Goal: Register for event/course

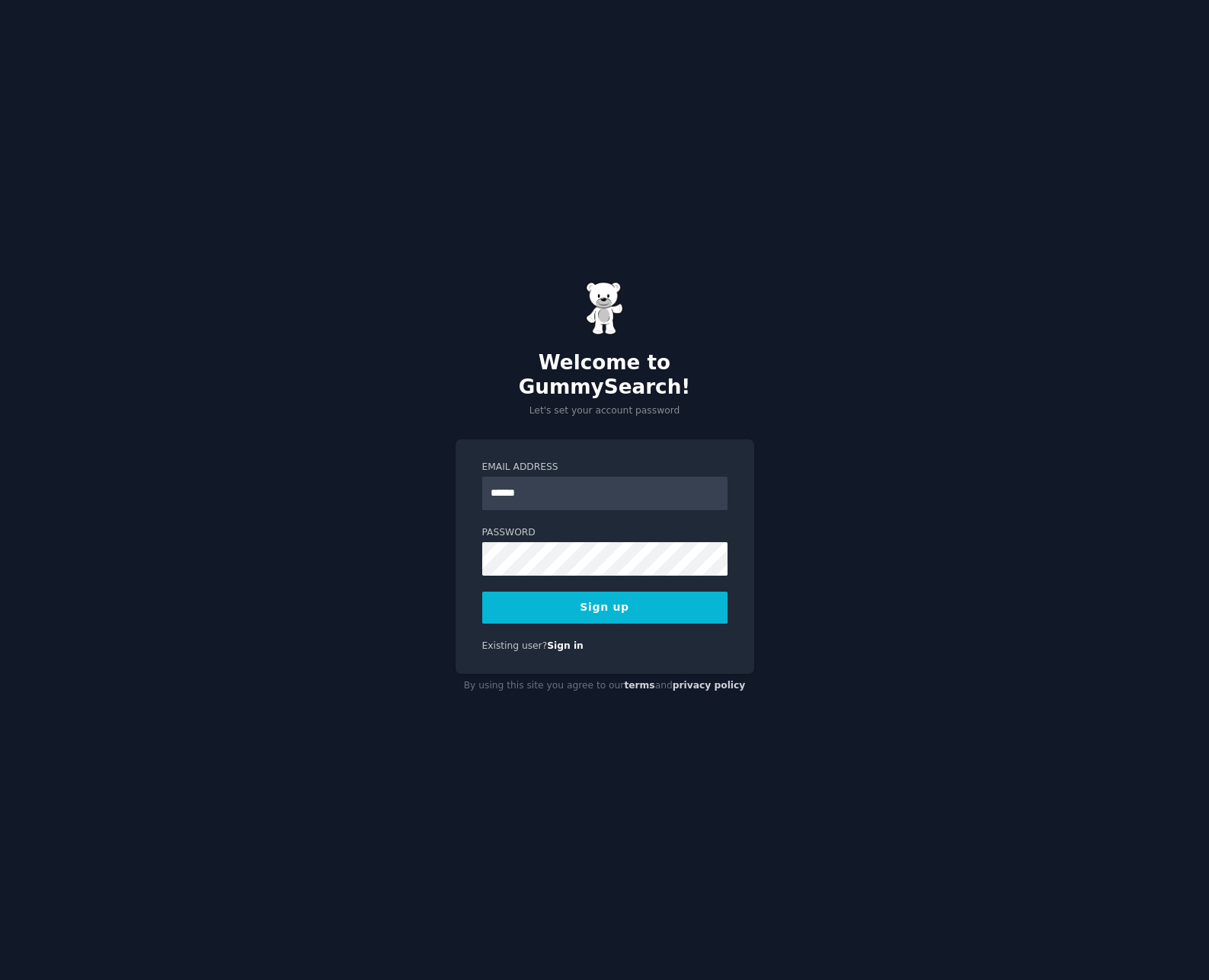
type input "**********"
click at [620, 600] on button "Sign up" at bounding box center [605, 608] width 245 height 32
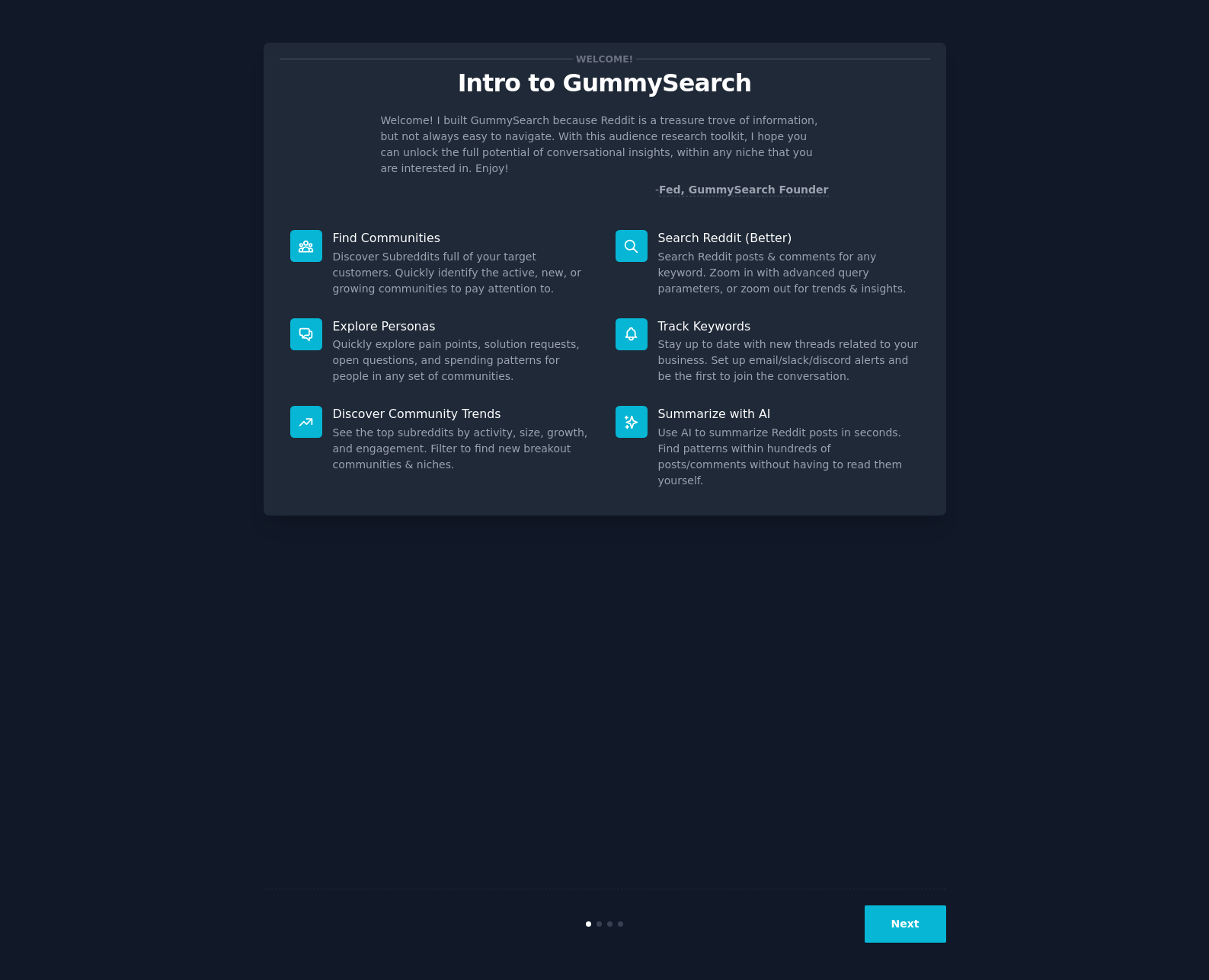
click at [895, 920] on button "Next" at bounding box center [905, 924] width 81 height 37
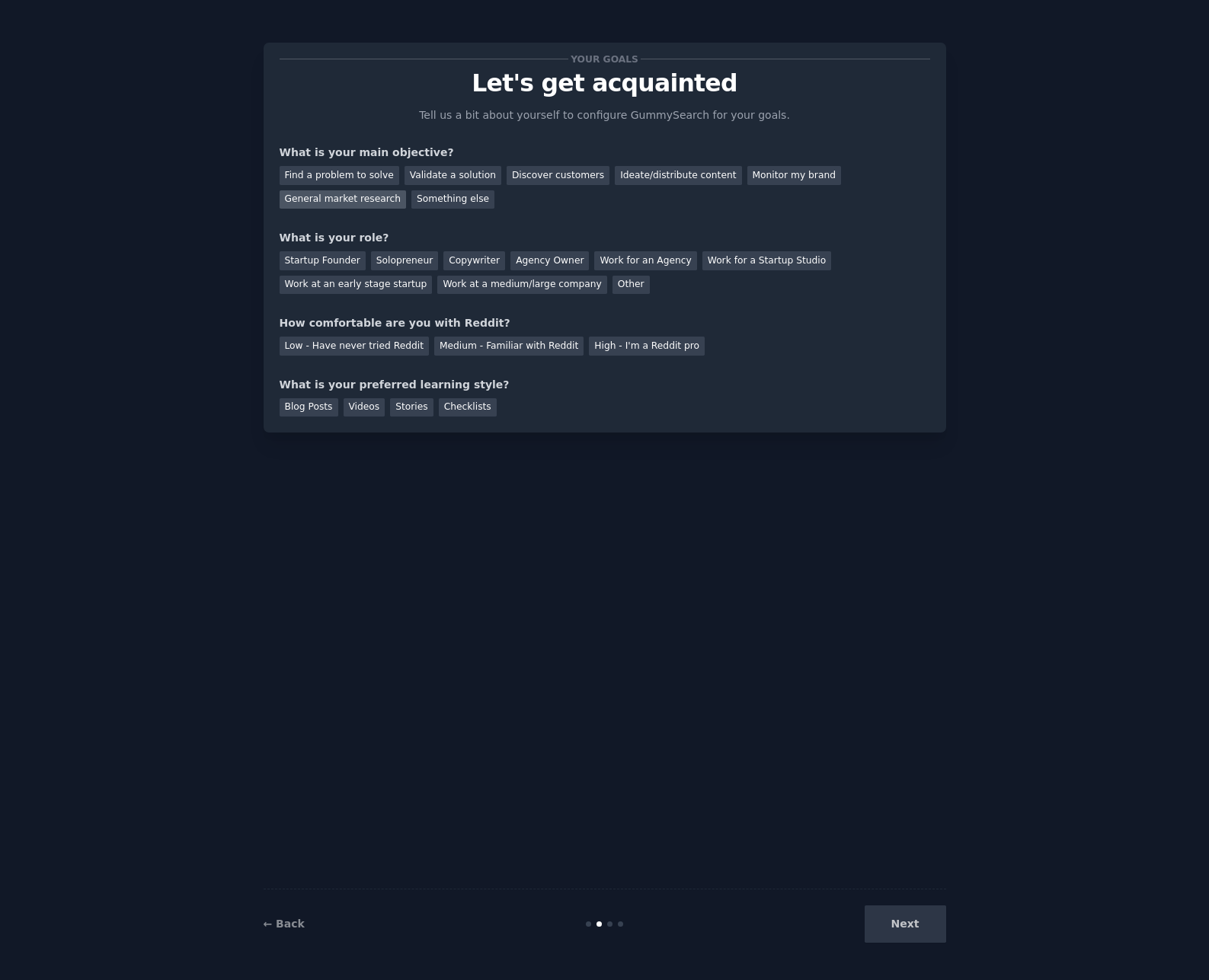
click at [324, 202] on div "General market research" at bounding box center [342, 200] width 127 height 19
click at [518, 176] on div "Discover customers" at bounding box center [557, 175] width 103 height 19
click at [362, 199] on div "General market research" at bounding box center [342, 200] width 127 height 19
click at [545, 178] on div "Discover customers" at bounding box center [557, 175] width 103 height 19
click at [411, 264] on div "Solopreneur" at bounding box center [404, 261] width 67 height 19
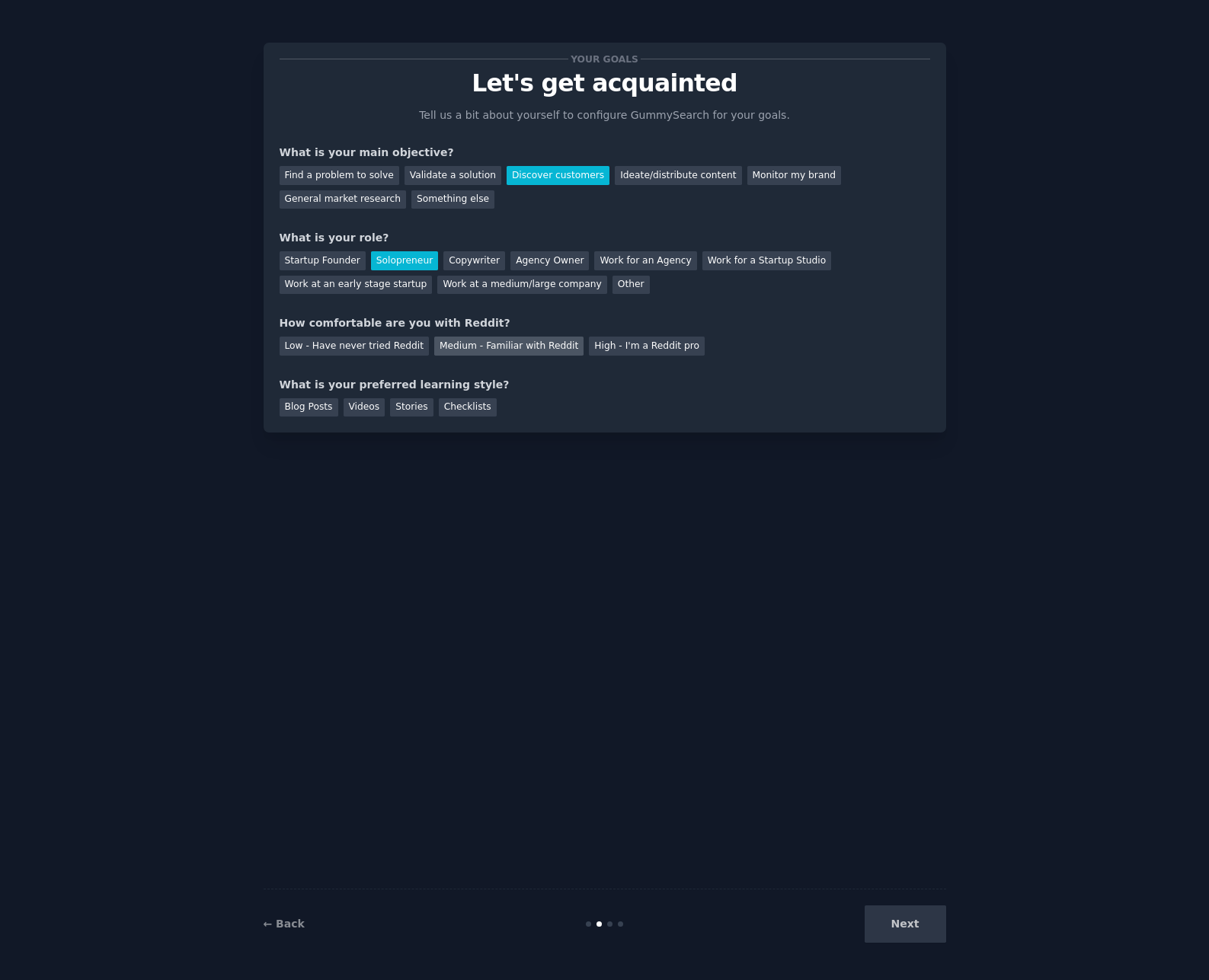
click at [487, 351] on div "Medium - Familiar with Reddit" at bounding box center [508, 347] width 150 height 19
click at [455, 410] on div "Checklists" at bounding box center [468, 408] width 58 height 19
click at [910, 929] on button "Next" at bounding box center [905, 924] width 81 height 37
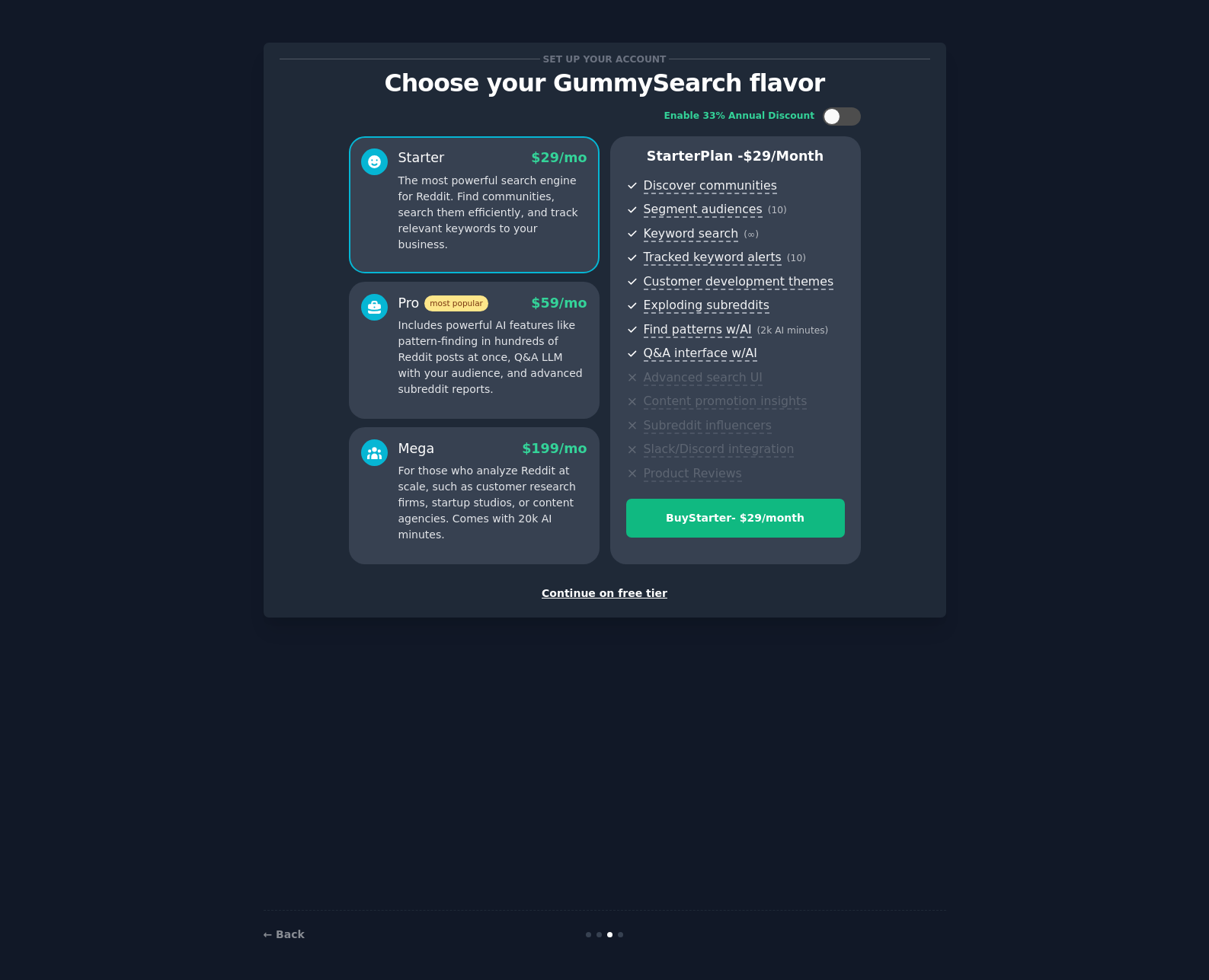
click at [630, 595] on div "Continue on free tier" at bounding box center [604, 594] width 651 height 16
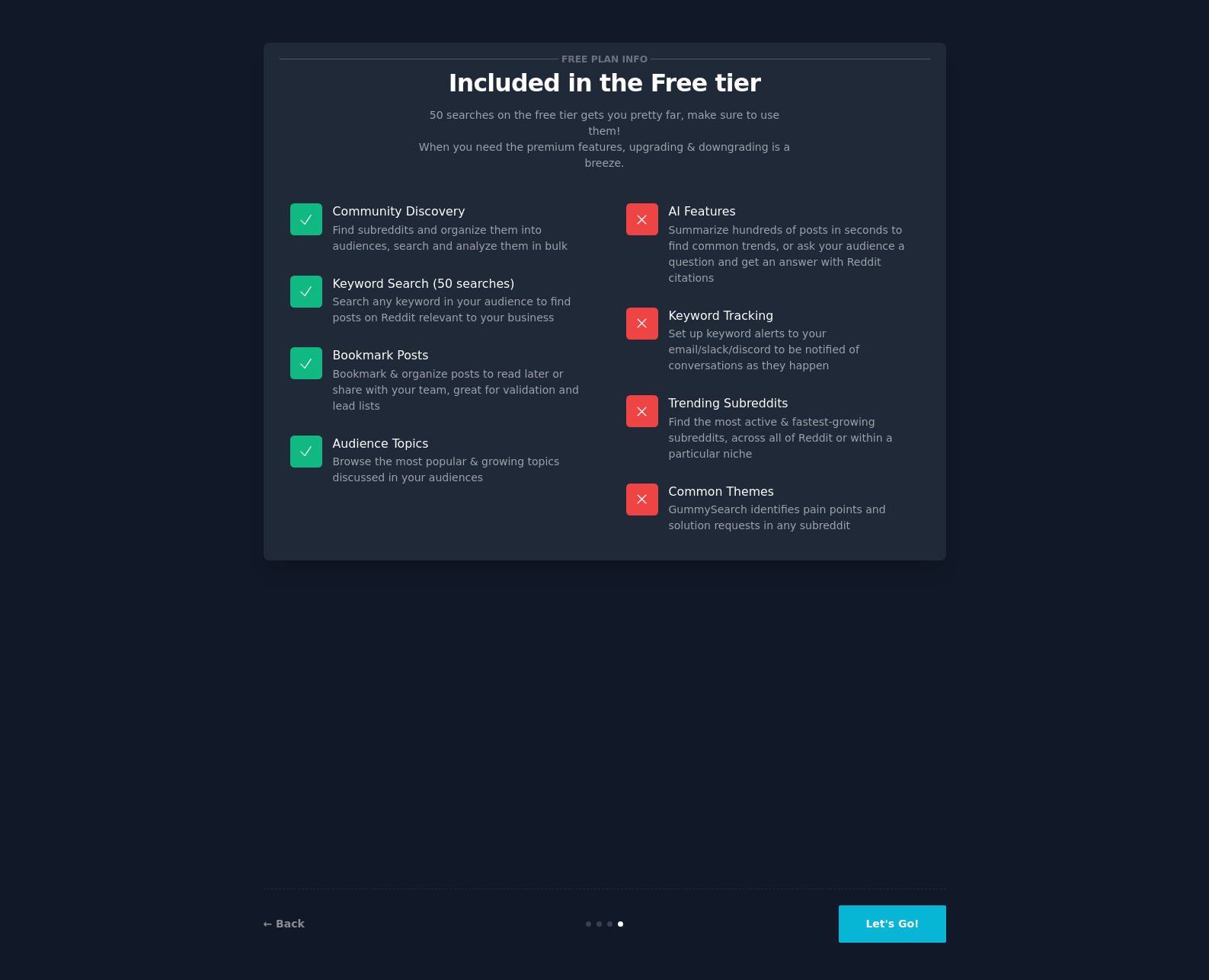
click at [897, 931] on button "Let's Go!" at bounding box center [891, 924] width 106 height 37
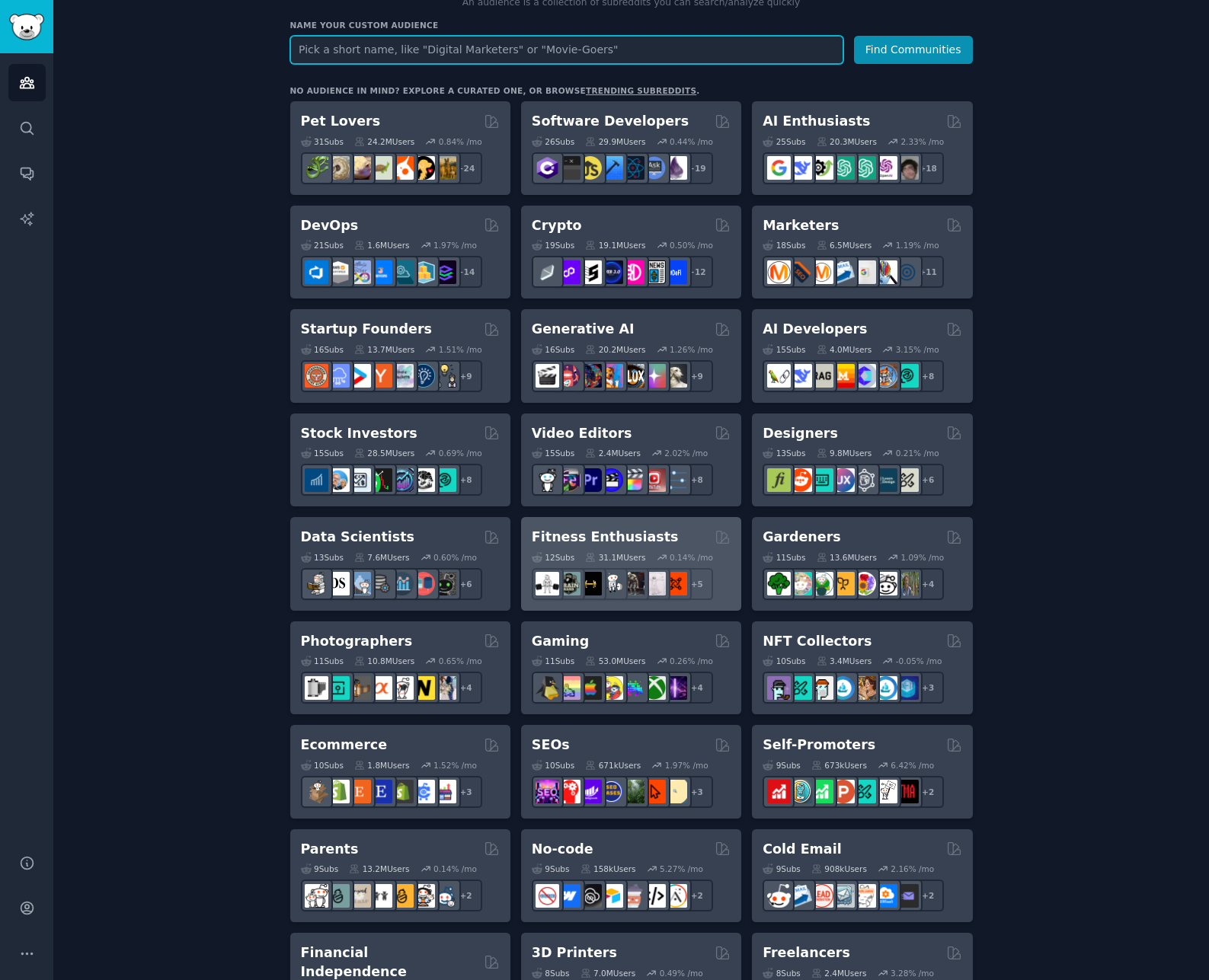
scroll to position [186, 0]
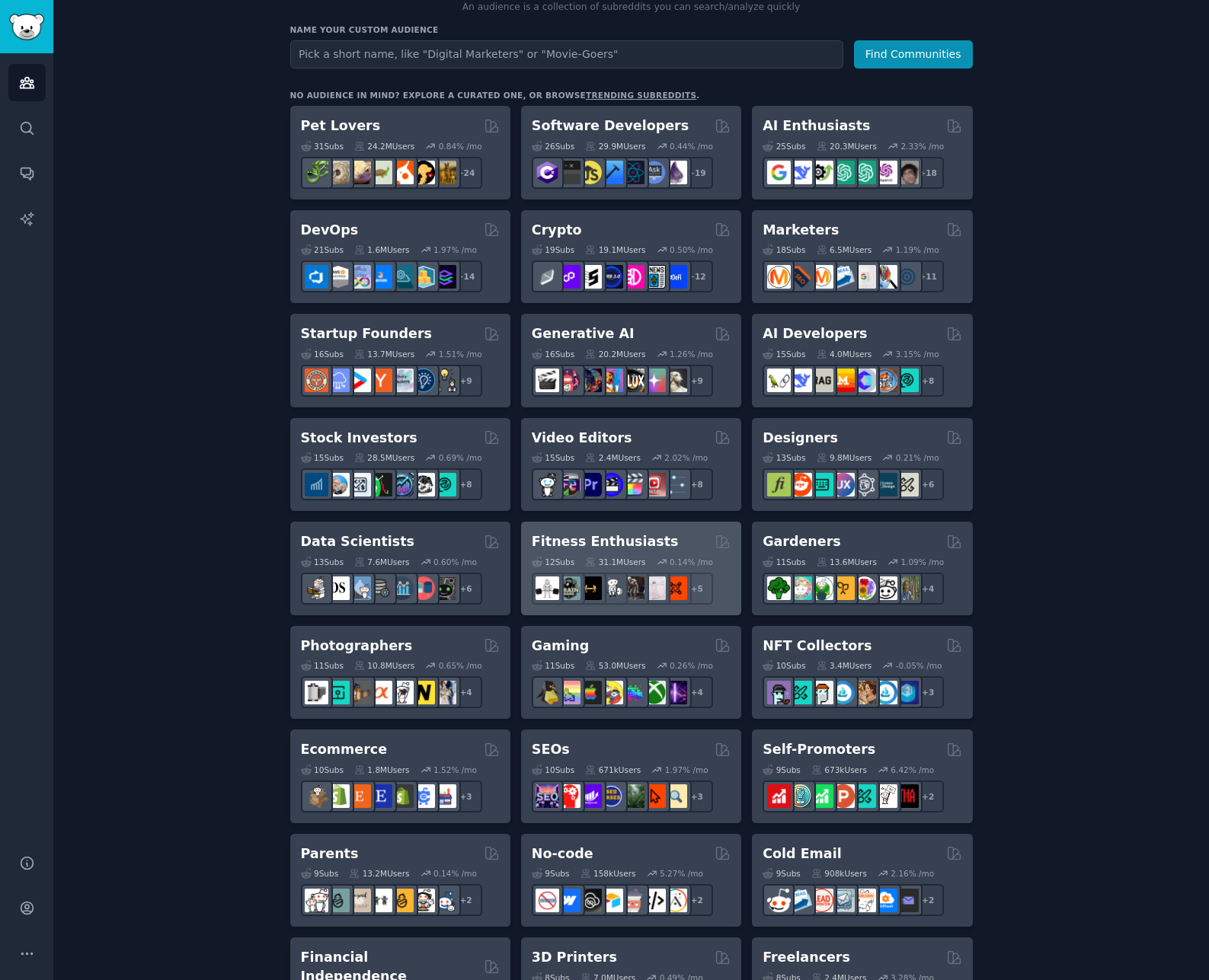
click at [589, 539] on h2 "Fitness Enthusiasts" at bounding box center [605, 542] width 147 height 19
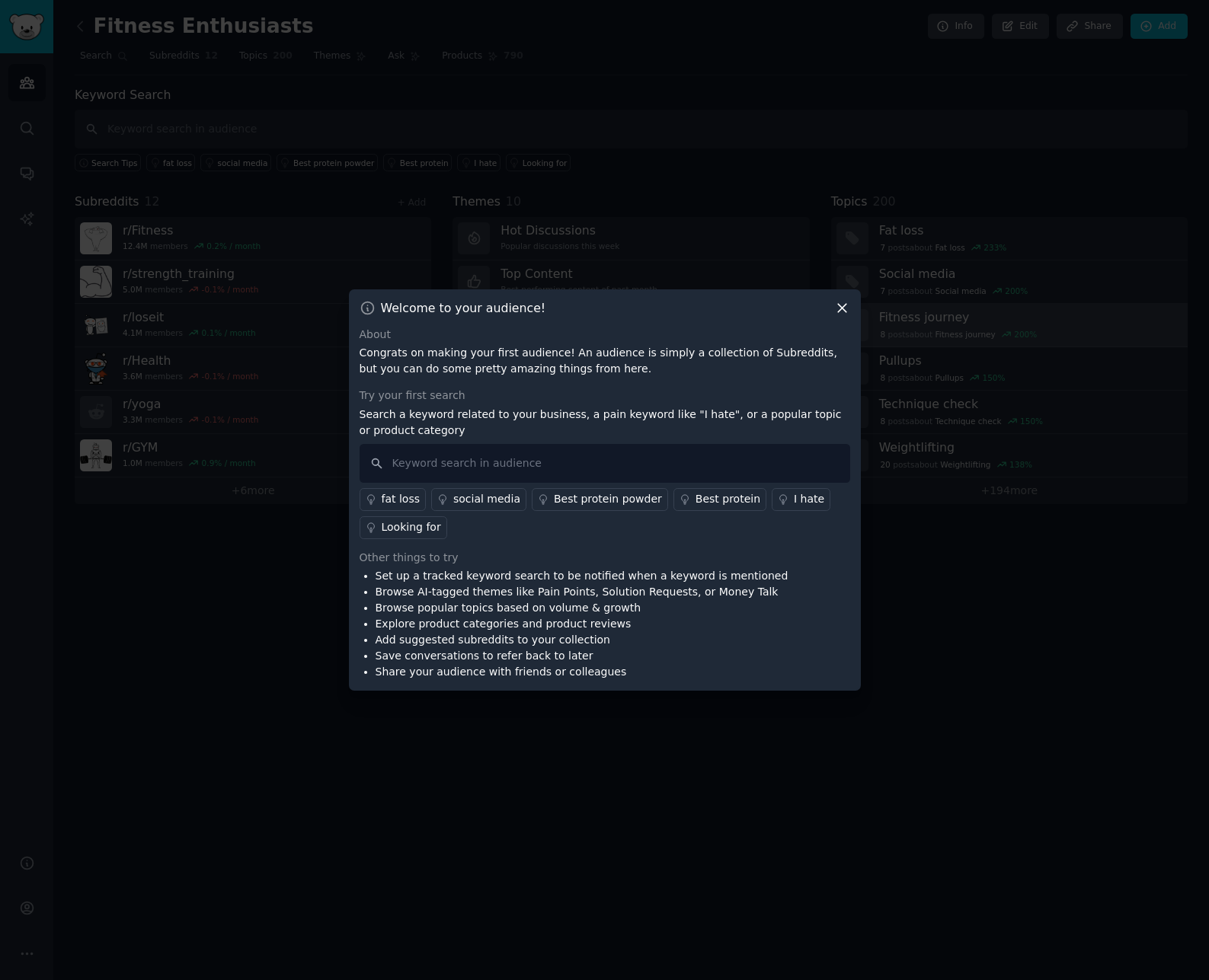
click at [843, 306] on icon at bounding box center [842, 309] width 9 height 9
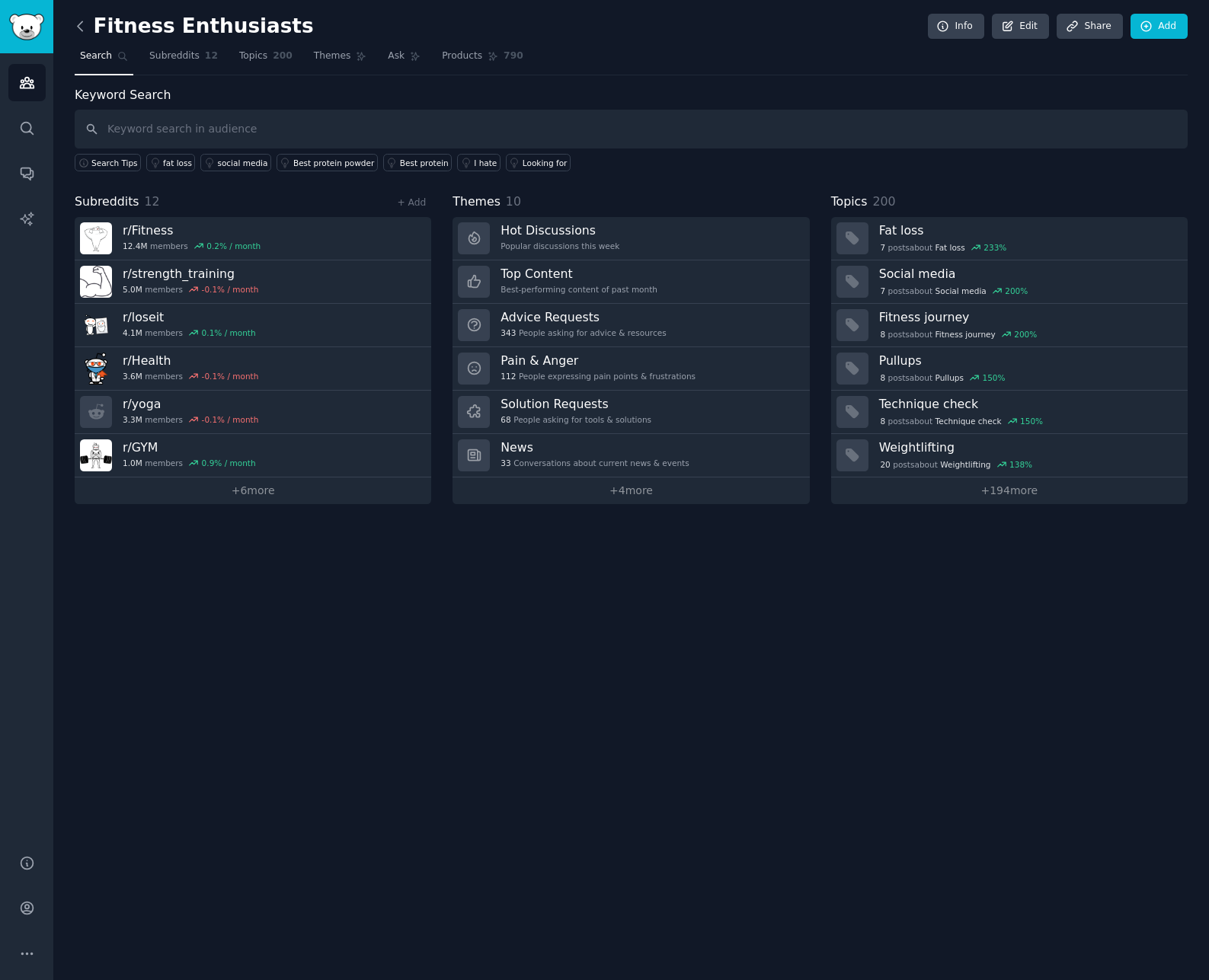
click at [81, 27] on icon at bounding box center [80, 26] width 16 height 16
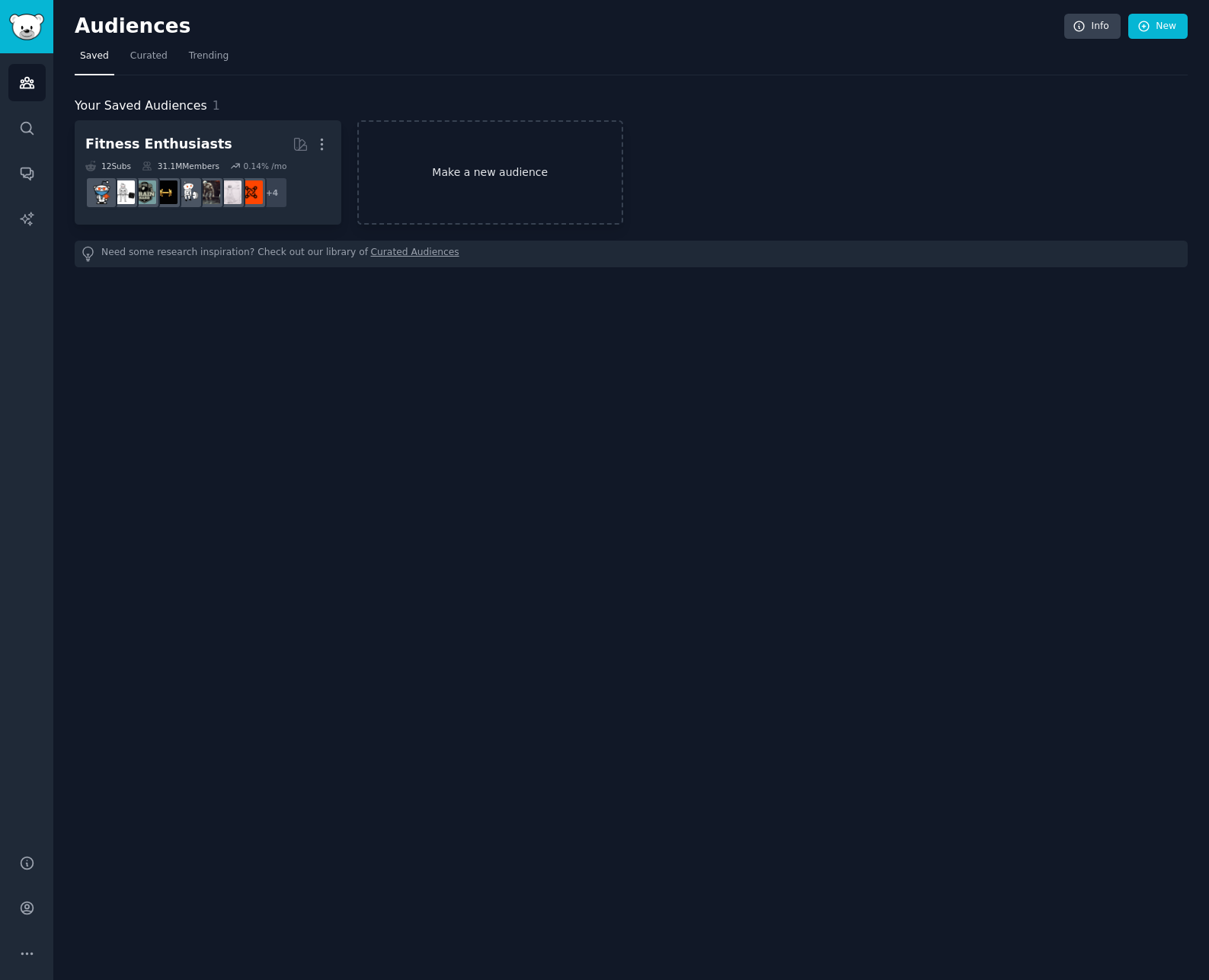
click at [468, 156] on link "Make a new audience" at bounding box center [490, 172] width 266 height 105
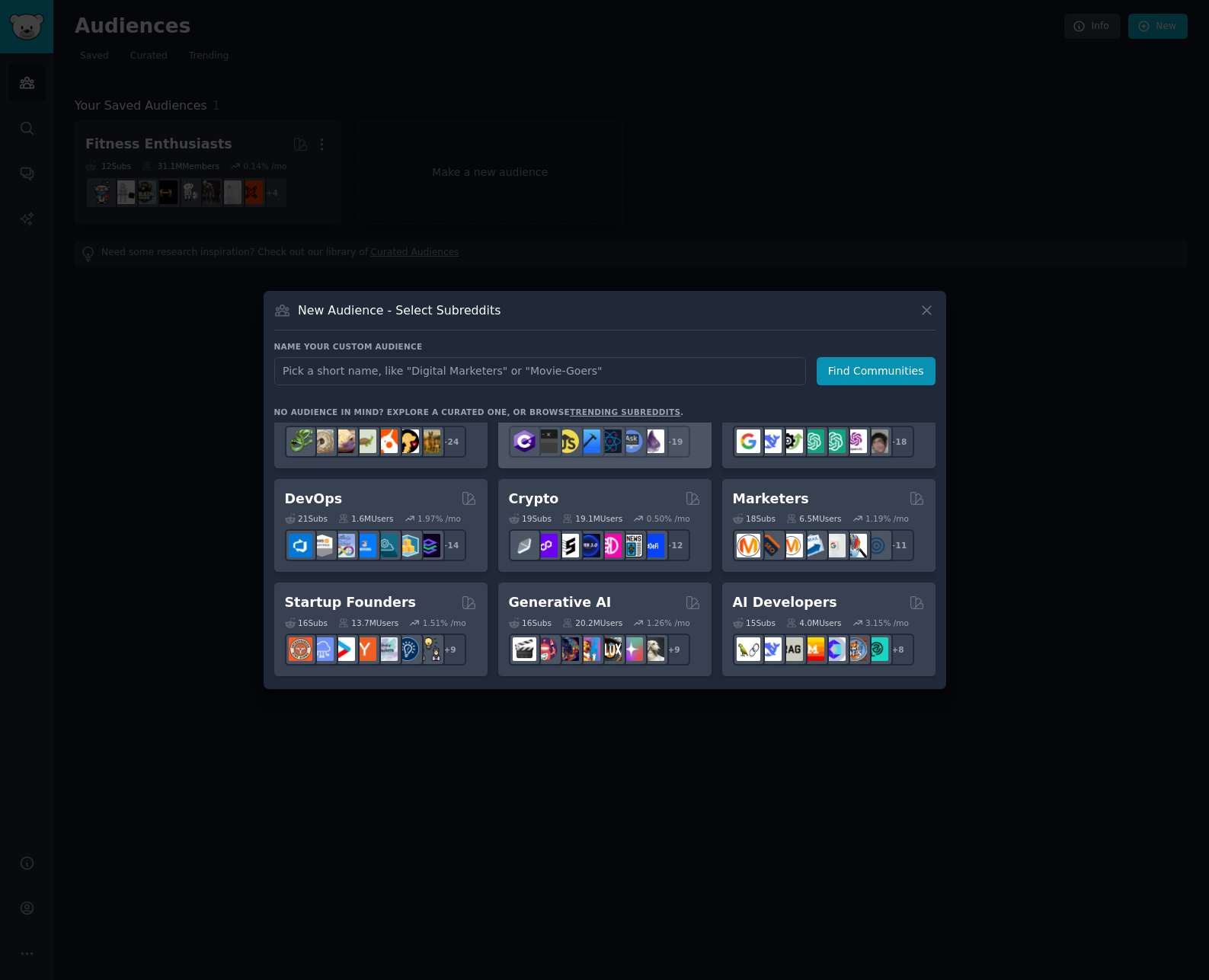
scroll to position [52, 0]
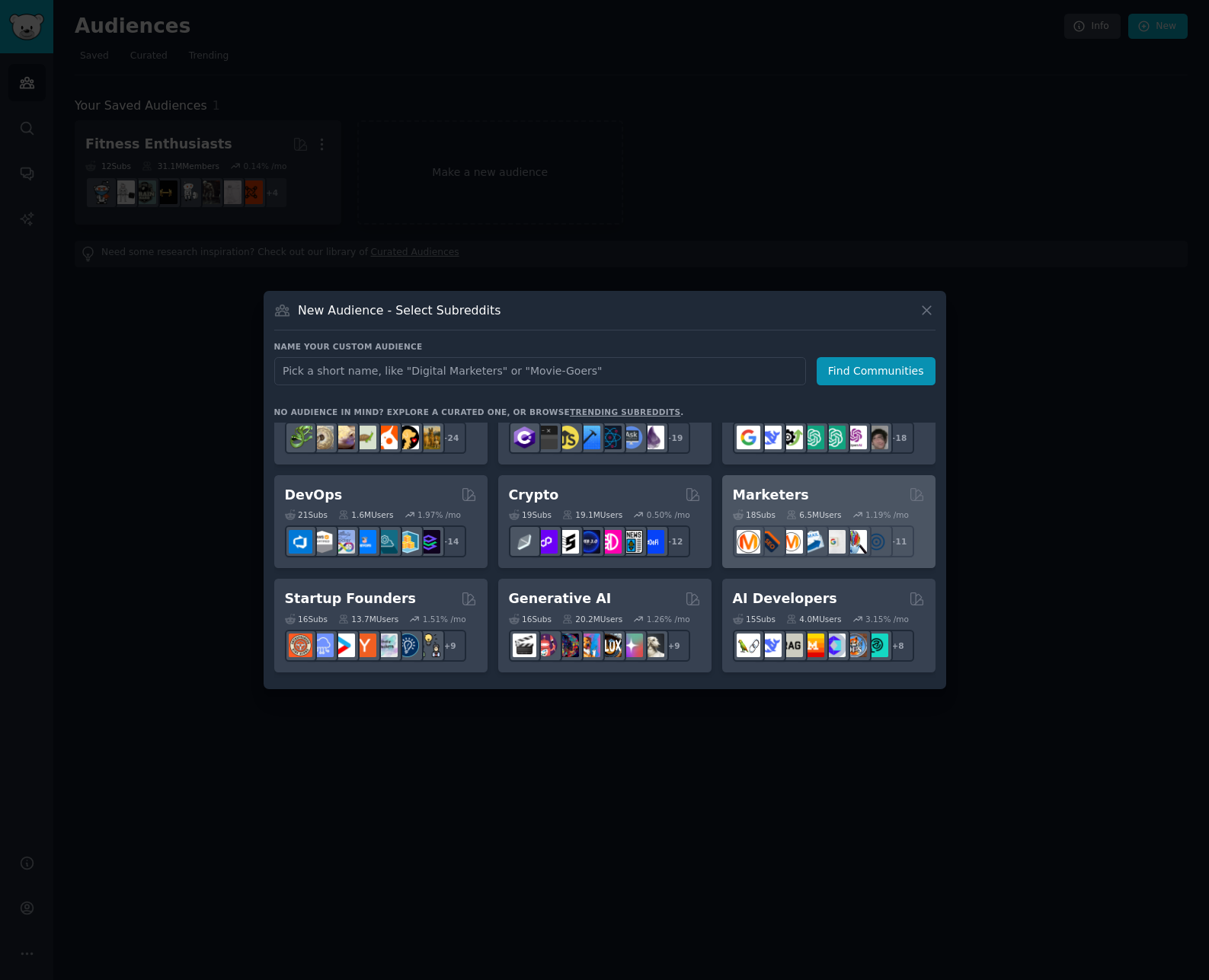
click at [799, 491] on div "Marketers" at bounding box center [829, 495] width 192 height 19
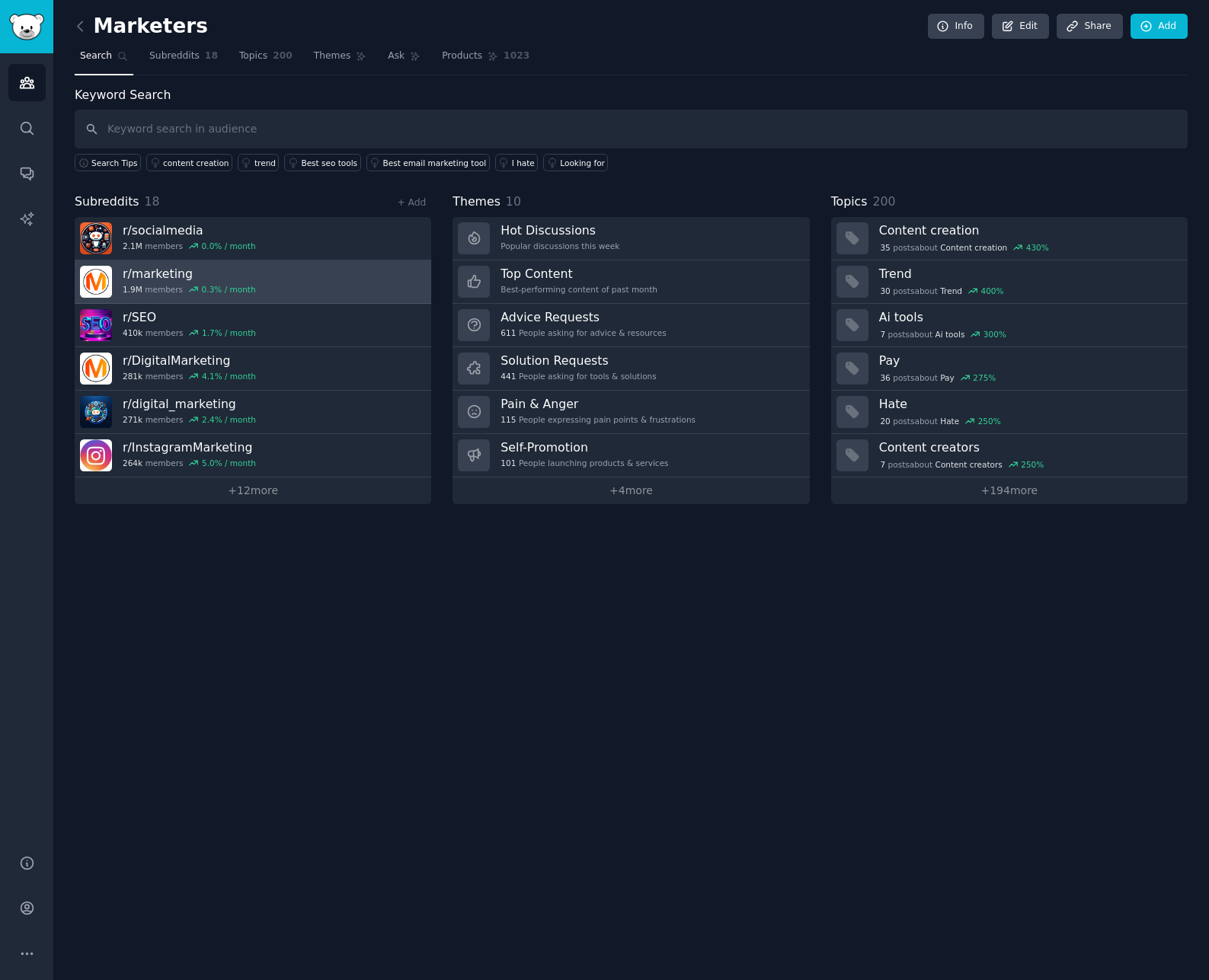
click at [279, 272] on link "r/ marketing 1.9M members 0.3 % / month" at bounding box center [252, 282] width 356 height 43
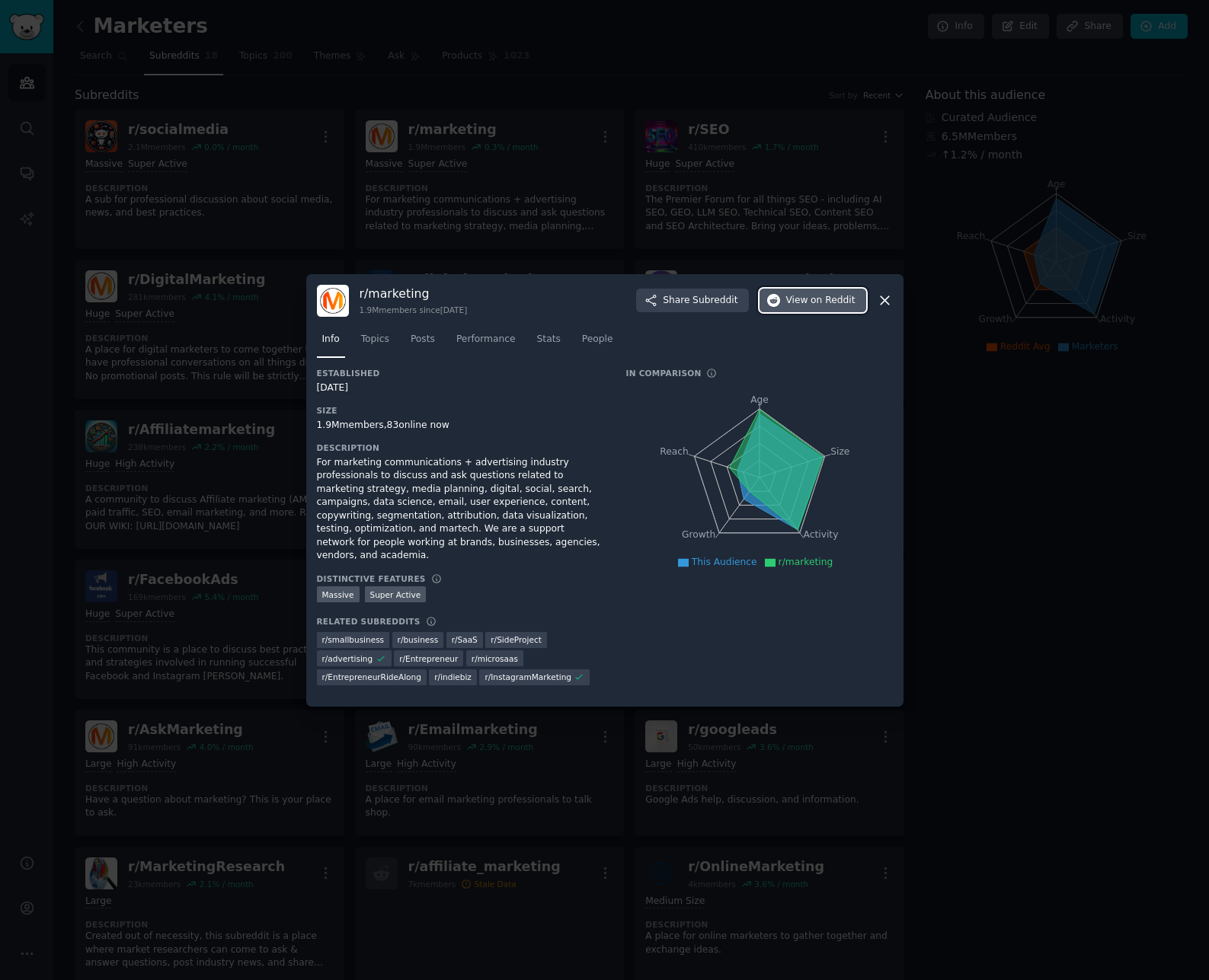
click at [818, 308] on span "on Reddit" at bounding box center [832, 301] width 44 height 14
